Goal: Information Seeking & Learning: Find specific fact

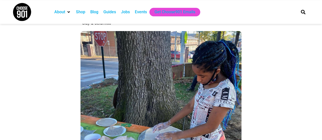
scroll to position [2273, 0]
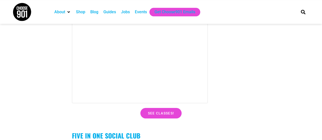
scroll to position [3485, 0]
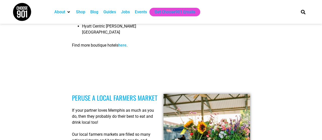
scroll to position [2249, 0]
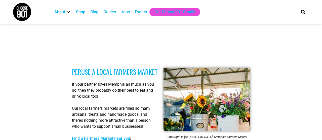
click at [114, 136] on link "Find a Farmers Market near you" at bounding box center [101, 138] width 58 height 5
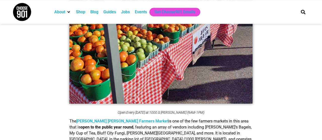
scroll to position [1123, 0]
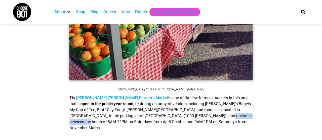
drag, startPoint x: 186, startPoint y: 91, endPoint x: 225, endPoint y: 92, distance: 39.0
click at [225, 96] on span "is one of the few farmers markets in this area that is open to the public year …" at bounding box center [160, 113] width 182 height 35
click at [156, 96] on span "is one of the few farmers markets in this area that is open to the public year …" at bounding box center [160, 113] width 182 height 35
drag, startPoint x: 148, startPoint y: 91, endPoint x: 222, endPoint y: 93, distance: 74.4
click at [222, 96] on span "is one of the few farmers markets in this area that is open to the public year …" at bounding box center [160, 113] width 182 height 35
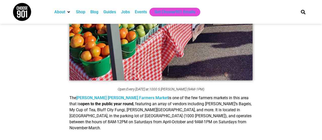
click at [190, 98] on p "The Cooper Young Farmers Market is one of the few farmers markets in this area …" at bounding box center [160, 113] width 183 height 36
click at [142, 95] on p "The Cooper Young Farmers Market is one of the few farmers markets in this area …" at bounding box center [160, 113] width 183 height 36
click at [151, 99] on div "The Cooper Young Farmers Market is one of the few farmers markets in this area …" at bounding box center [160, 116] width 183 height 41
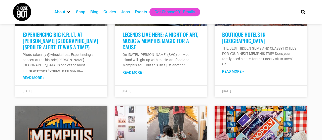
scroll to position [3788, 0]
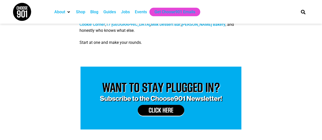
scroll to position [2520, 0]
